Goal: Information Seeking & Learning: Learn about a topic

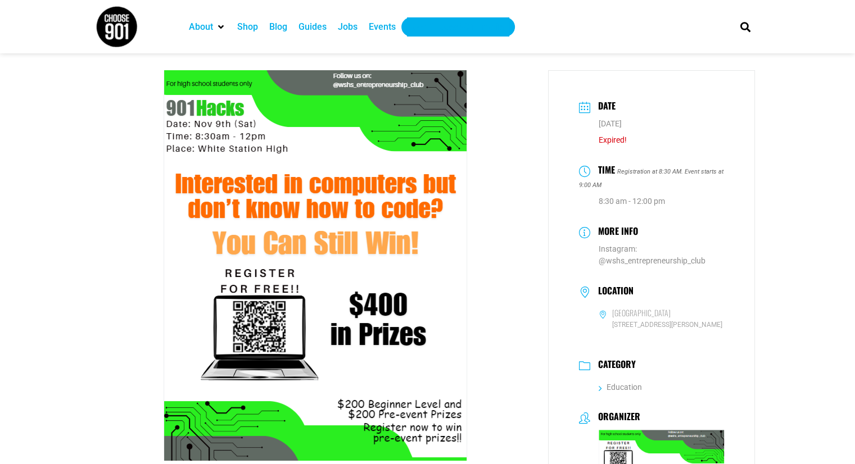
click at [442, 32] on div "Get Choose901 Emails" at bounding box center [457, 26] width 91 height 13
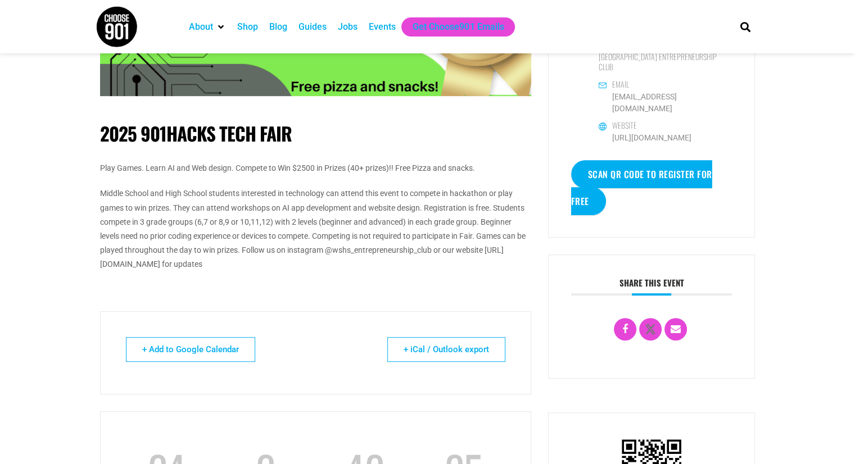
scroll to position [562, 0]
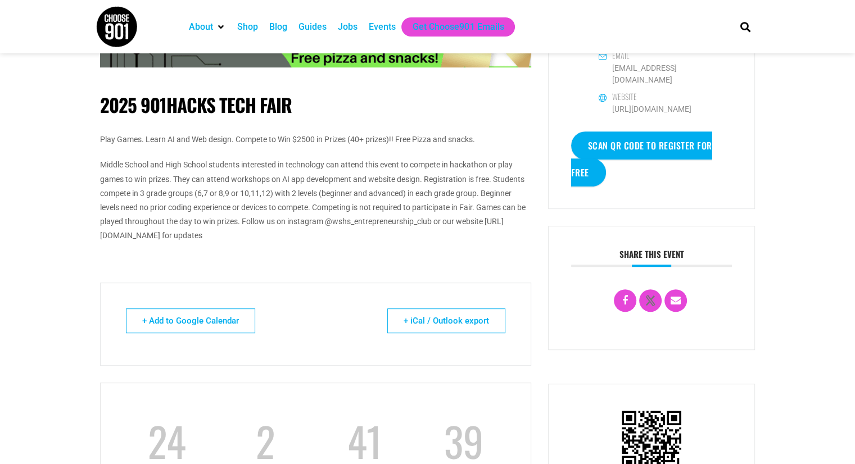
click at [227, 232] on p "Middle School and High School students interested in technology can attend this…" at bounding box center [315, 200] width 431 height 85
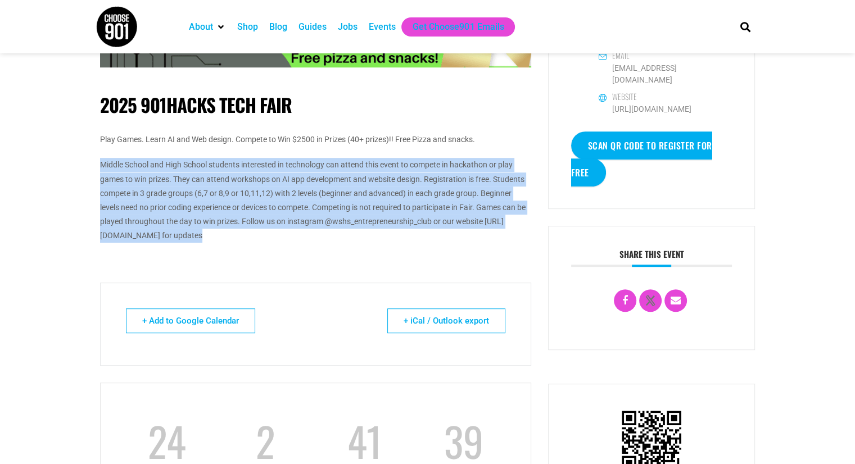
click at [227, 232] on p "Middle School and High School students interested in technology can attend this…" at bounding box center [315, 200] width 431 height 85
click at [289, 239] on p "Middle School and High School students interested in technology can attend this…" at bounding box center [315, 200] width 431 height 85
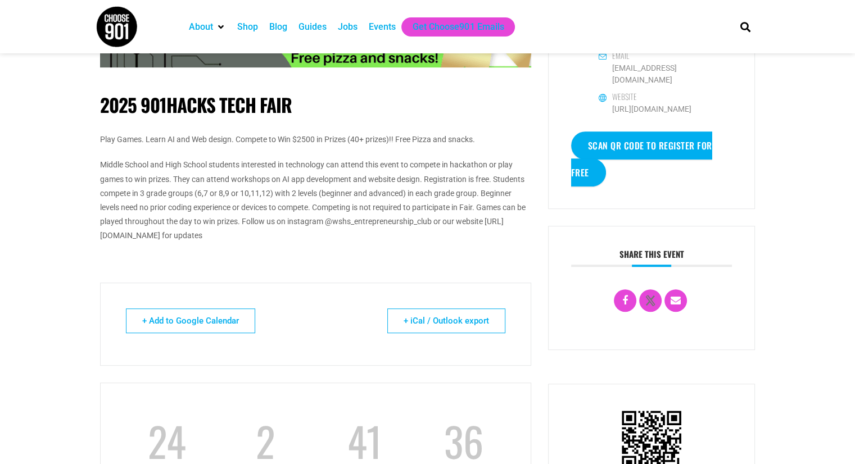
drag, startPoint x: 356, startPoint y: 237, endPoint x: 83, endPoint y: 247, distance: 273.2
click at [83, 247] on body "About Contact Us Donate Shop Blog Guides Jobs Events Get Choose901 Emails Searc…" at bounding box center [427, 329] width 855 height 1782
